Goal: Task Accomplishment & Management: Use online tool/utility

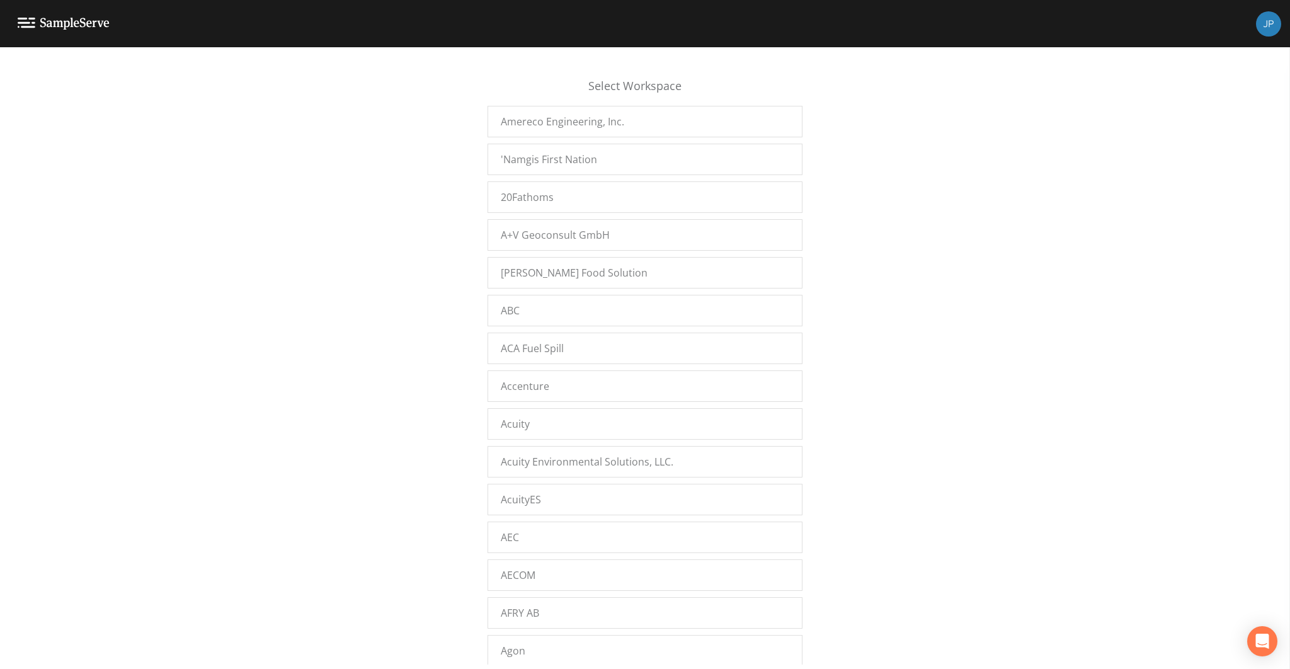
click at [385, 344] on div "Select Workspace Amereco Engineering, Inc. 'Namgis First Nation 20Fathoms A+V G…" at bounding box center [645, 362] width 1290 height 606
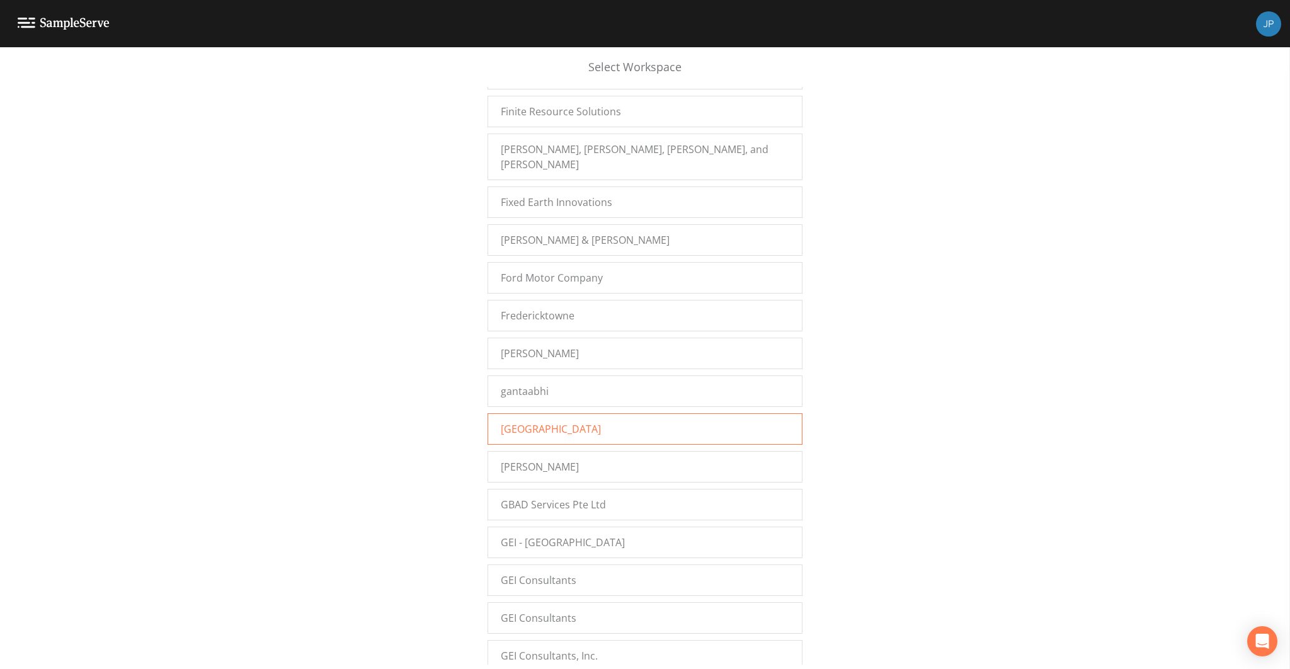
click at [579, 413] on div "Garden City Park" at bounding box center [645, 428] width 315 height 31
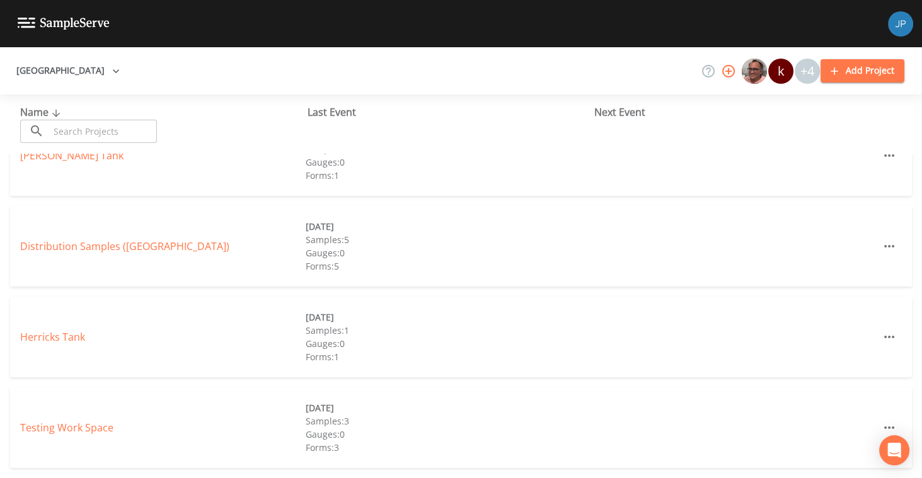
scroll to position [4, 0]
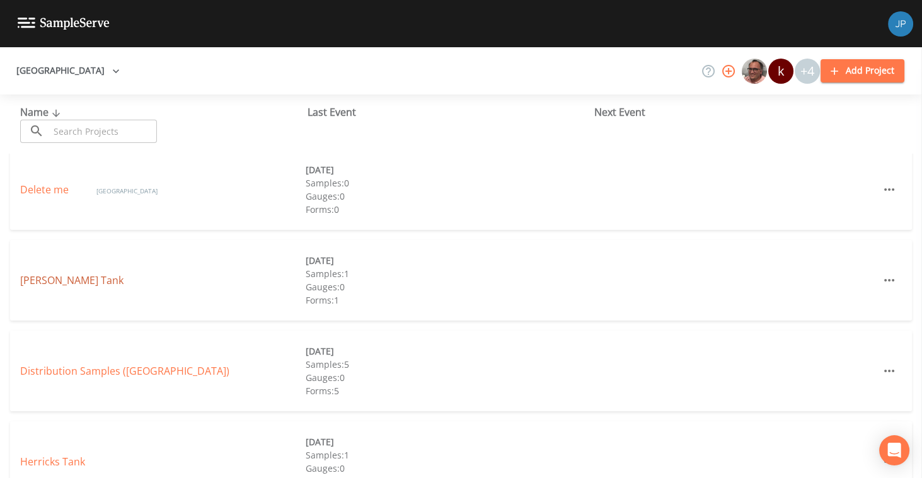
click at [76, 279] on link "Denton Tank" at bounding box center [71, 280] width 103 height 14
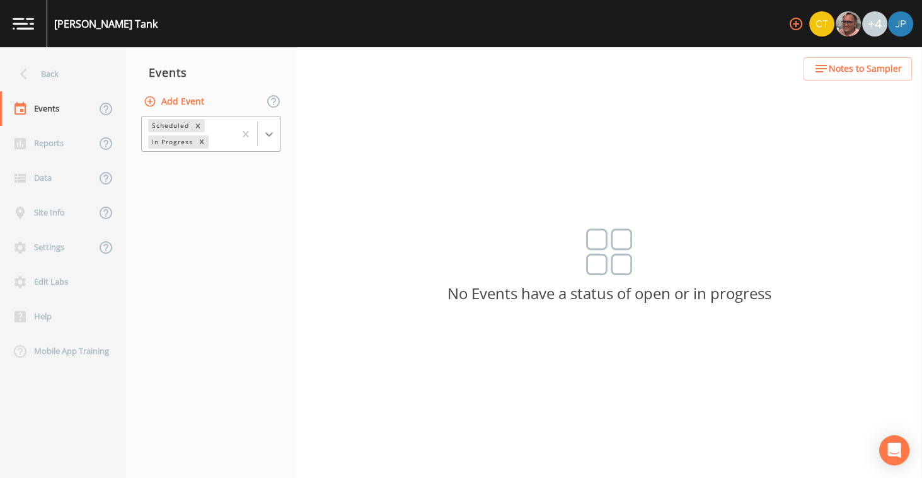
click at [266, 131] on icon at bounding box center [269, 134] width 13 height 13
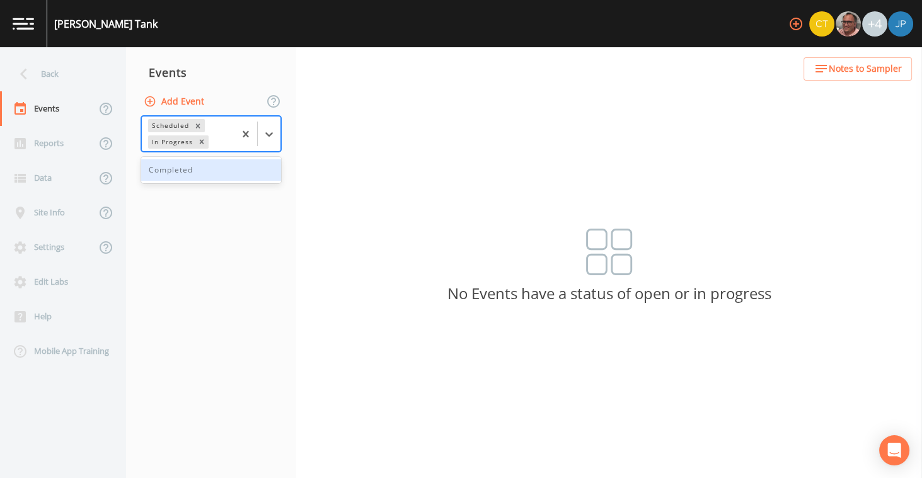
click at [212, 163] on div "Completed" at bounding box center [211, 169] width 140 height 21
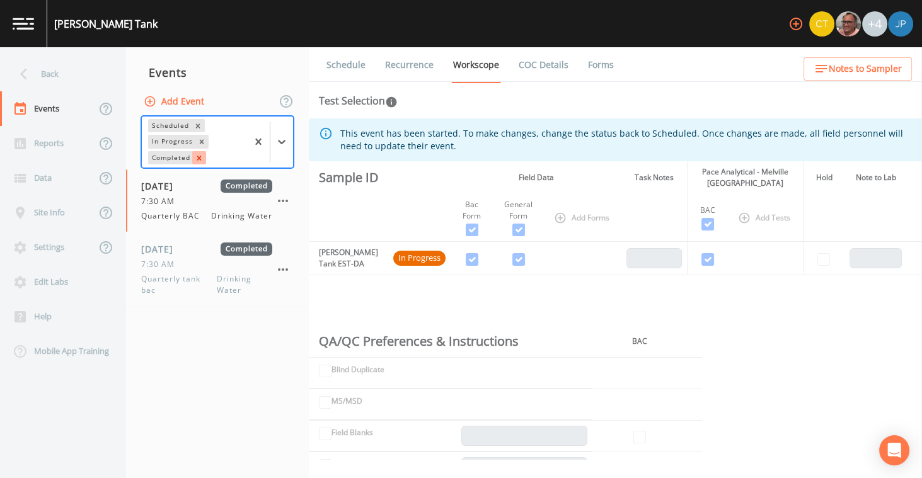
click at [199, 154] on icon "Remove Completed" at bounding box center [199, 158] width 9 height 9
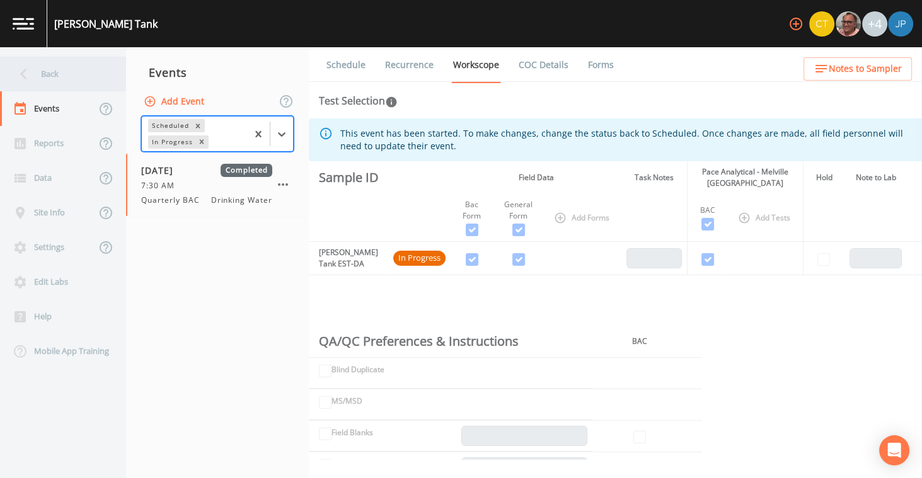
click at [60, 73] on div "Back" at bounding box center [56, 74] width 113 height 35
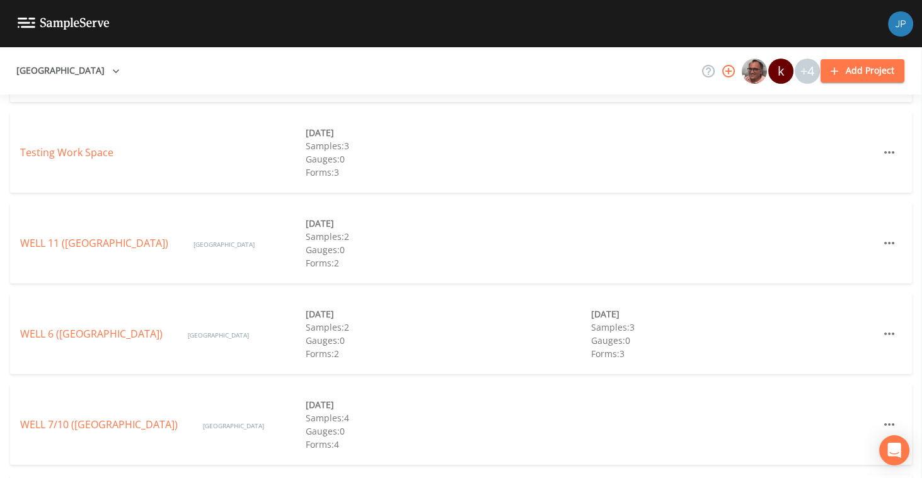
scroll to position [582, 0]
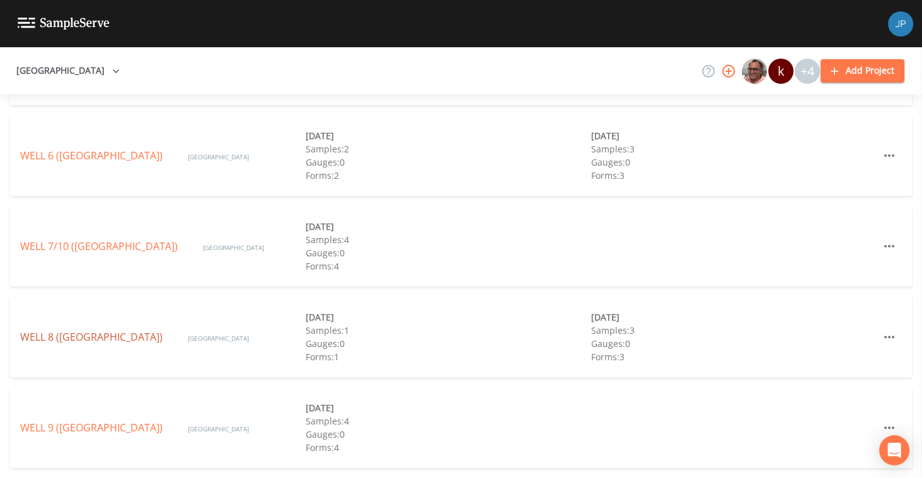
click at [106, 330] on link "WELL 8 (GARDEN CITY PARK WATER DISTRICT)" at bounding box center [91, 337] width 142 height 14
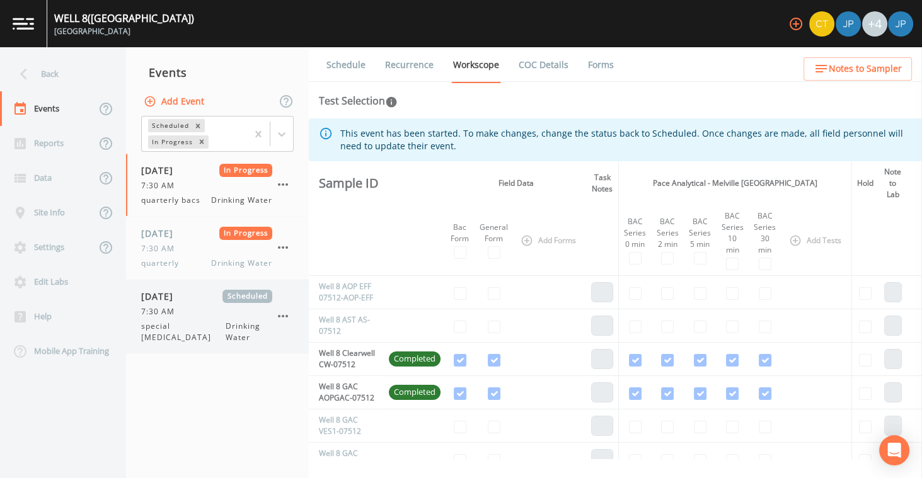
click at [225, 298] on span "Scheduled" at bounding box center [247, 296] width 50 height 13
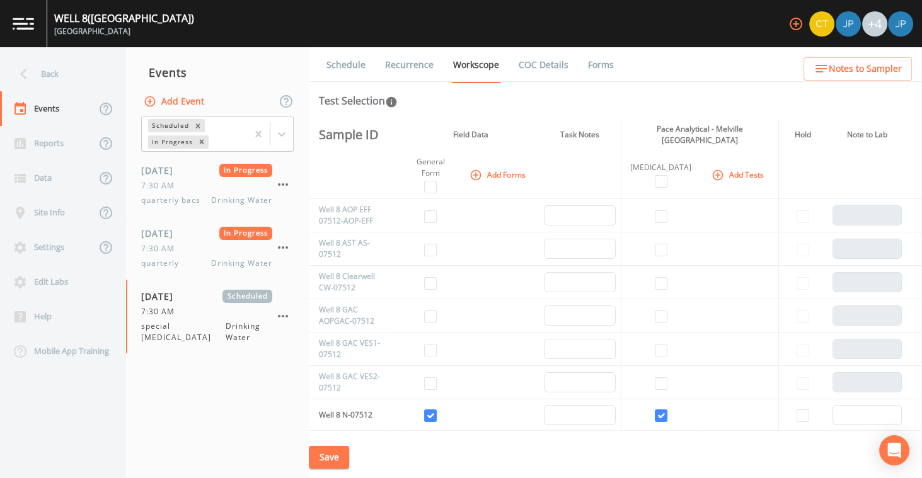
click at [518, 174] on button "Add Forms" at bounding box center [498, 174] width 63 height 21
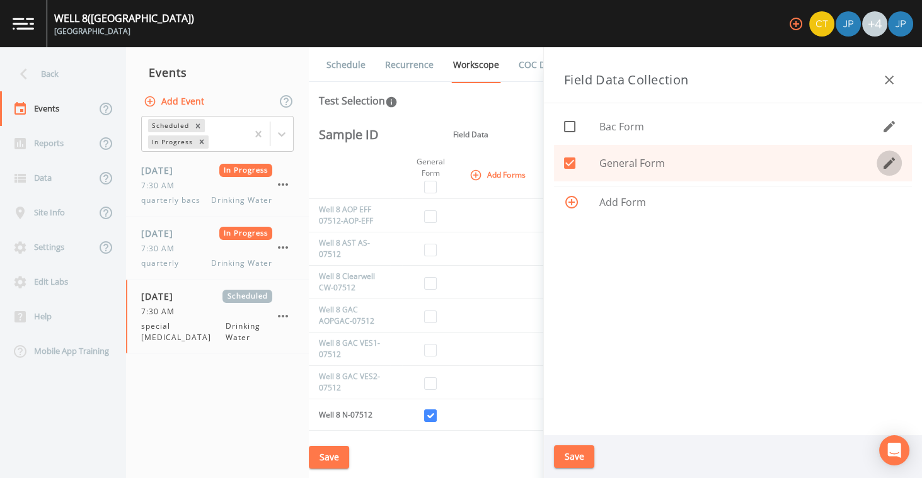
click at [889, 163] on icon "button" at bounding box center [888, 162] width 11 height 11
